Goal: Task Accomplishment & Management: Manage account settings

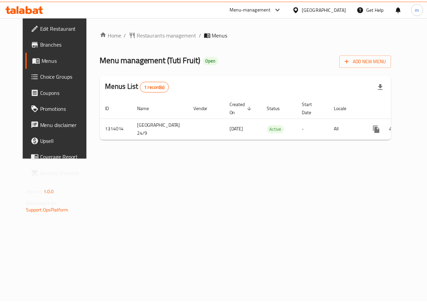
scroll to position [0, 2]
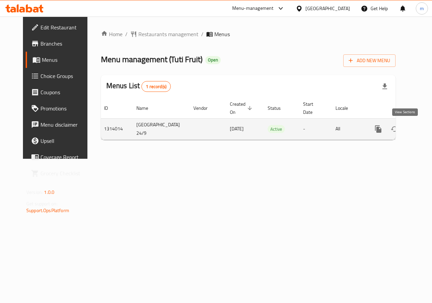
click at [424, 128] on icon "enhanced table" at bounding box center [427, 129] width 6 height 6
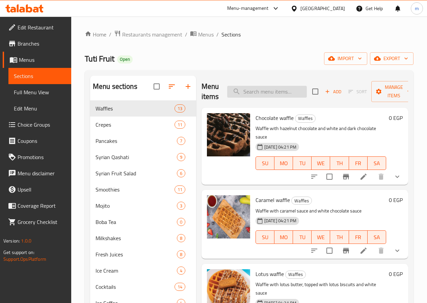
click at [267, 90] on input "search" at bounding box center [267, 92] width 80 height 12
paste input "Vanilla milkshake"
type input "Vanilla milkshake"
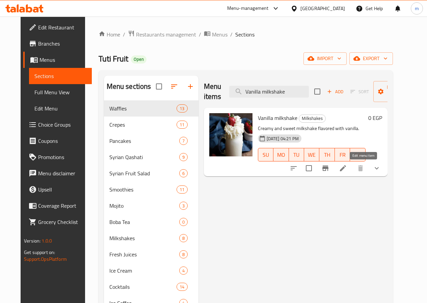
click at [347, 165] on icon at bounding box center [343, 168] width 8 height 8
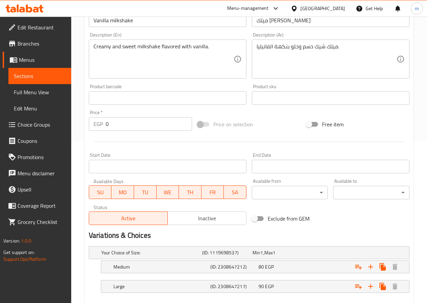
scroll to position [199, 0]
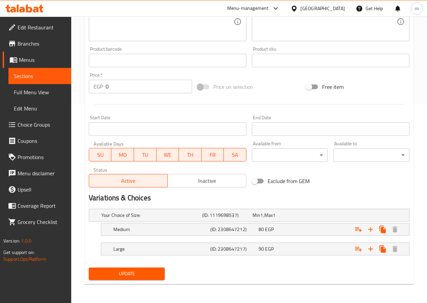
click at [38, 41] on span "Branches" at bounding box center [42, 44] width 48 height 8
